Goal: Information Seeking & Learning: Learn about a topic

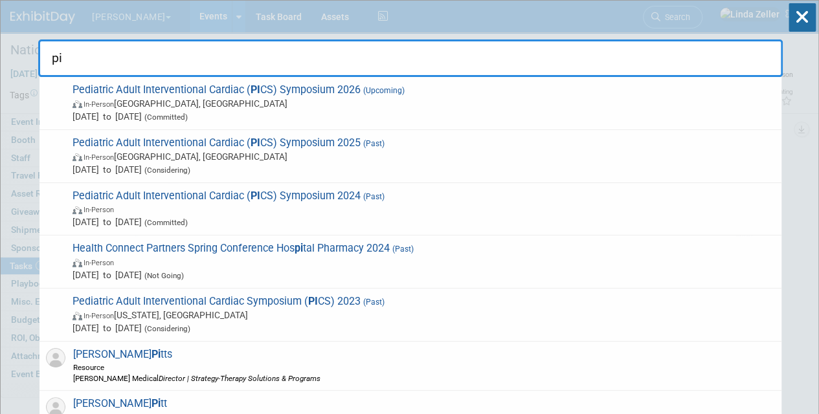
type input "p"
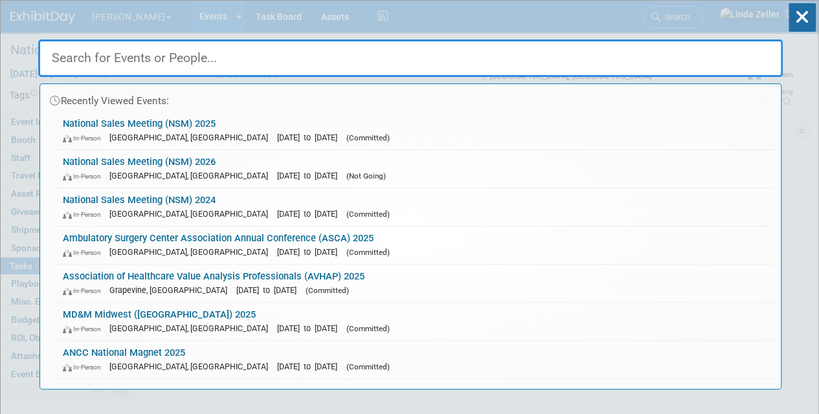
click at [134, 17] on div "Recently Viewed Events: National Sales Meeting (NSM) 2025 In-Person Orlando, FL…" at bounding box center [410, 195] width 745 height 389
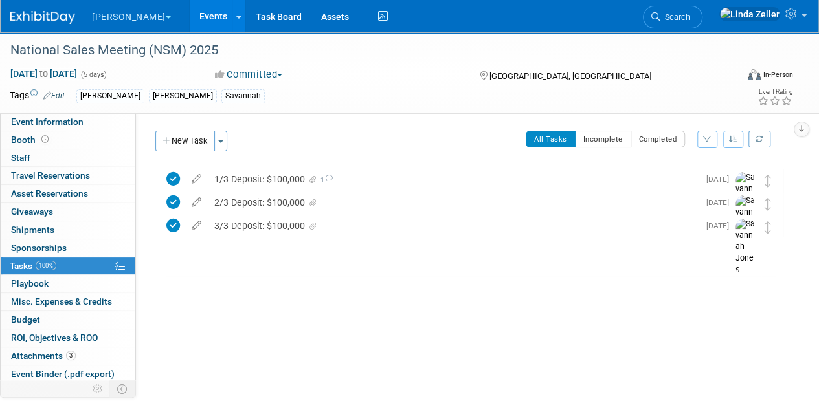
click at [129, 17] on button "[PERSON_NAME]" at bounding box center [139, 14] width 96 height 28
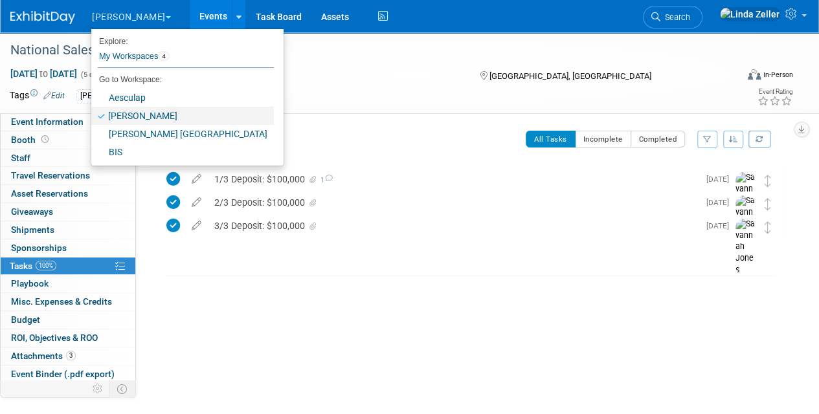
click at [130, 113] on link "[PERSON_NAME]" at bounding box center [182, 116] width 183 height 18
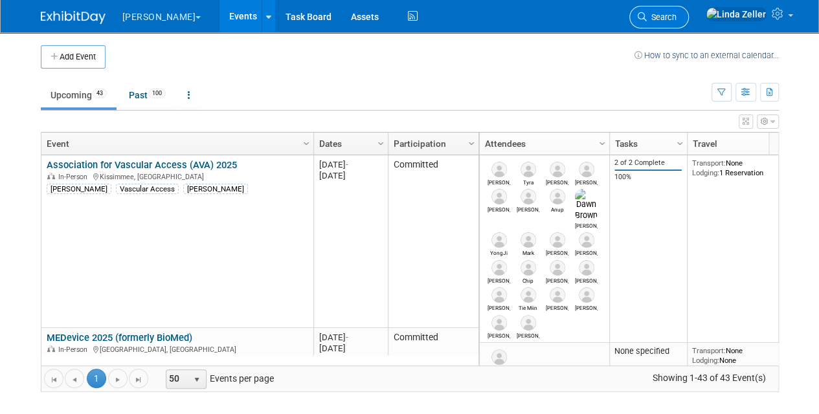
click at [677, 21] on span "Search" at bounding box center [662, 17] width 30 height 10
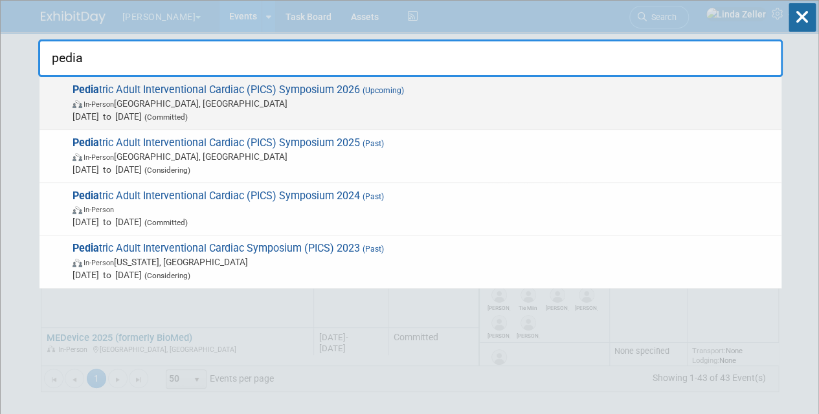
type input "pedia"
click at [142, 96] on span "Pedia tric Adult Interventional Cardiac (PICS) Symposium 2026 (Upcoming) In-Per…" at bounding box center [422, 103] width 706 height 39
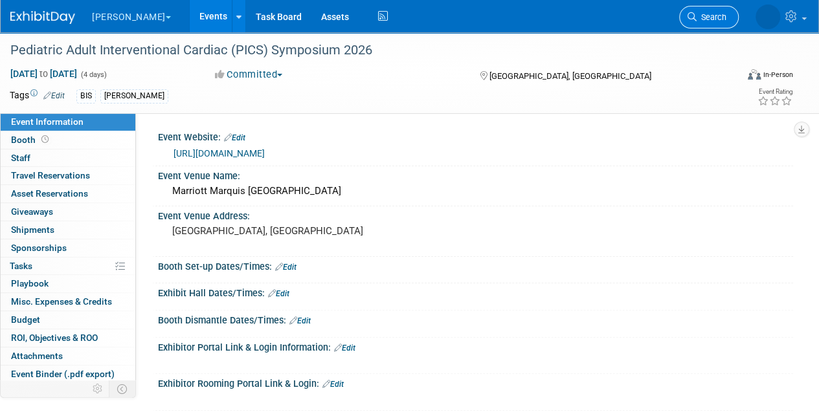
click at [724, 24] on link "Search" at bounding box center [709, 17] width 60 height 23
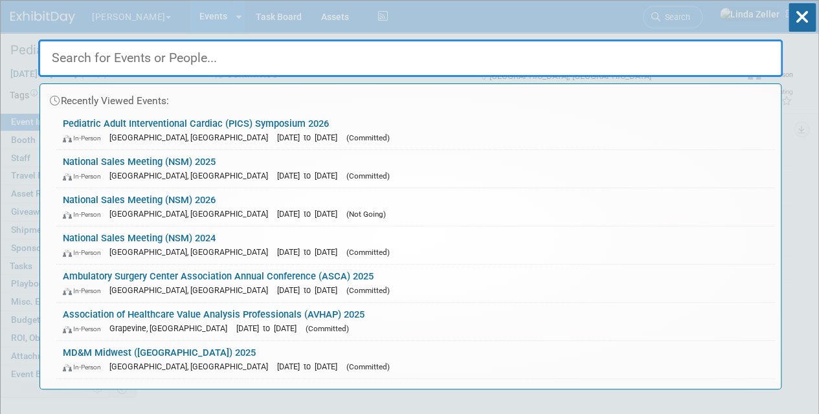
click at [118, 67] on input "text" at bounding box center [410, 58] width 745 height 38
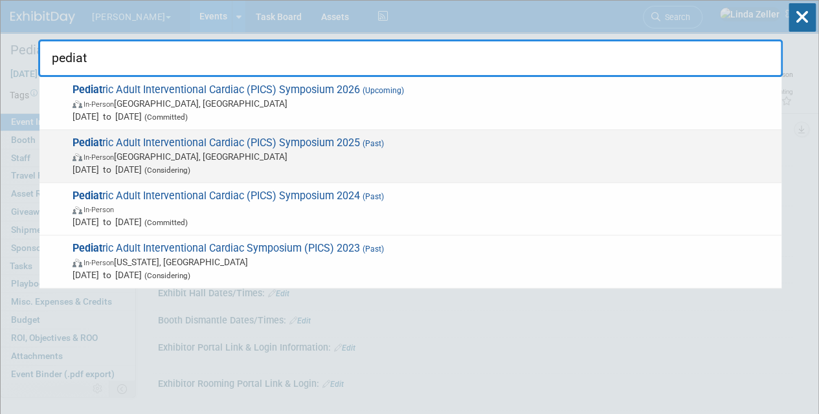
type input "pediat"
click at [120, 154] on span "In-Person Chicago, IL" at bounding box center [424, 156] width 703 height 13
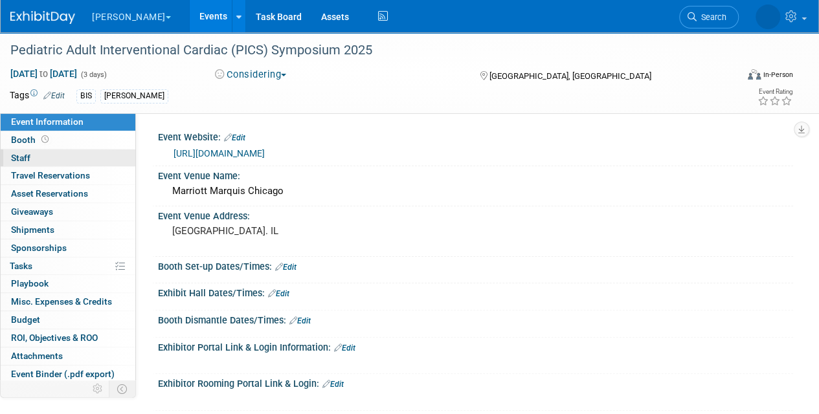
click at [22, 155] on span "Staff 0" at bounding box center [20, 158] width 19 height 10
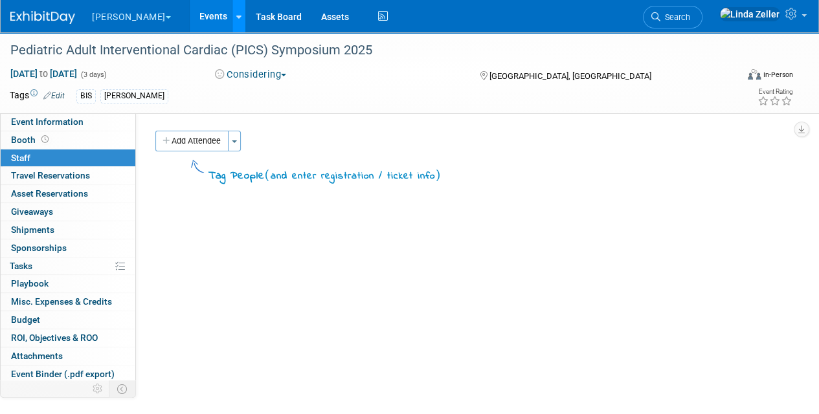
click at [236, 17] on icon at bounding box center [238, 17] width 5 height 8
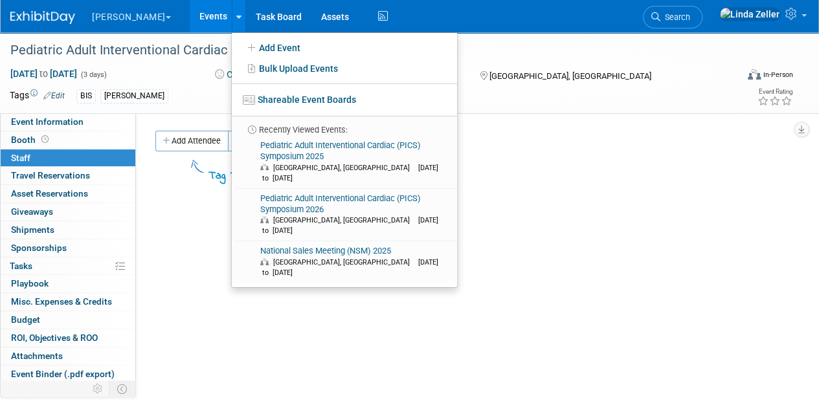
click at [126, 9] on button "[PERSON_NAME]" at bounding box center [139, 14] width 96 height 28
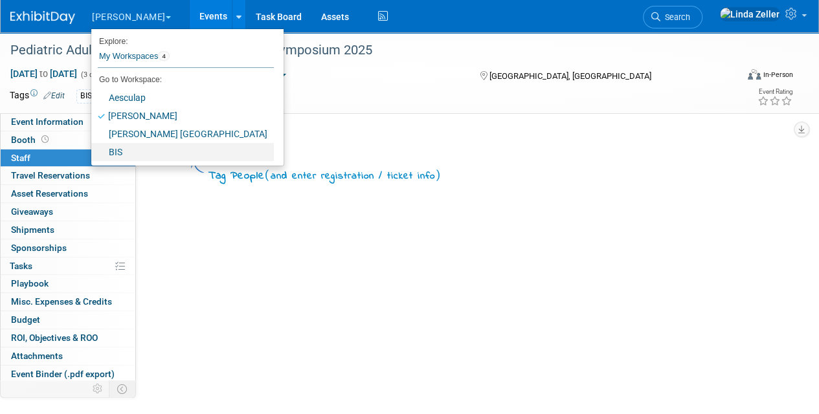
click at [107, 143] on link "BIS" at bounding box center [182, 152] width 183 height 18
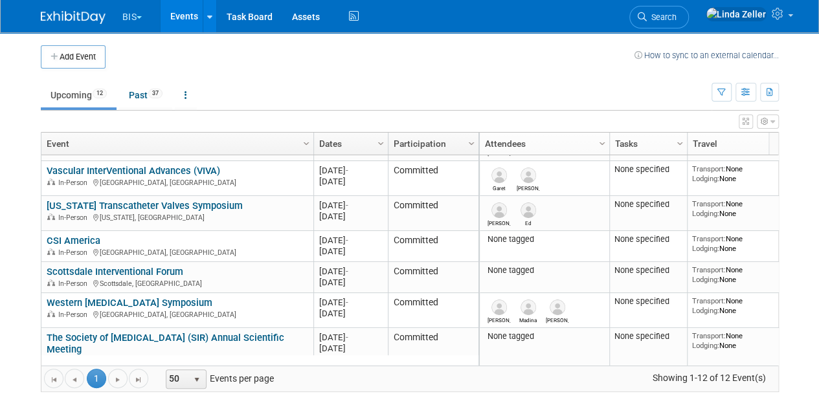
scroll to position [84, 0]
